Goal: Transaction & Acquisition: Purchase product/service

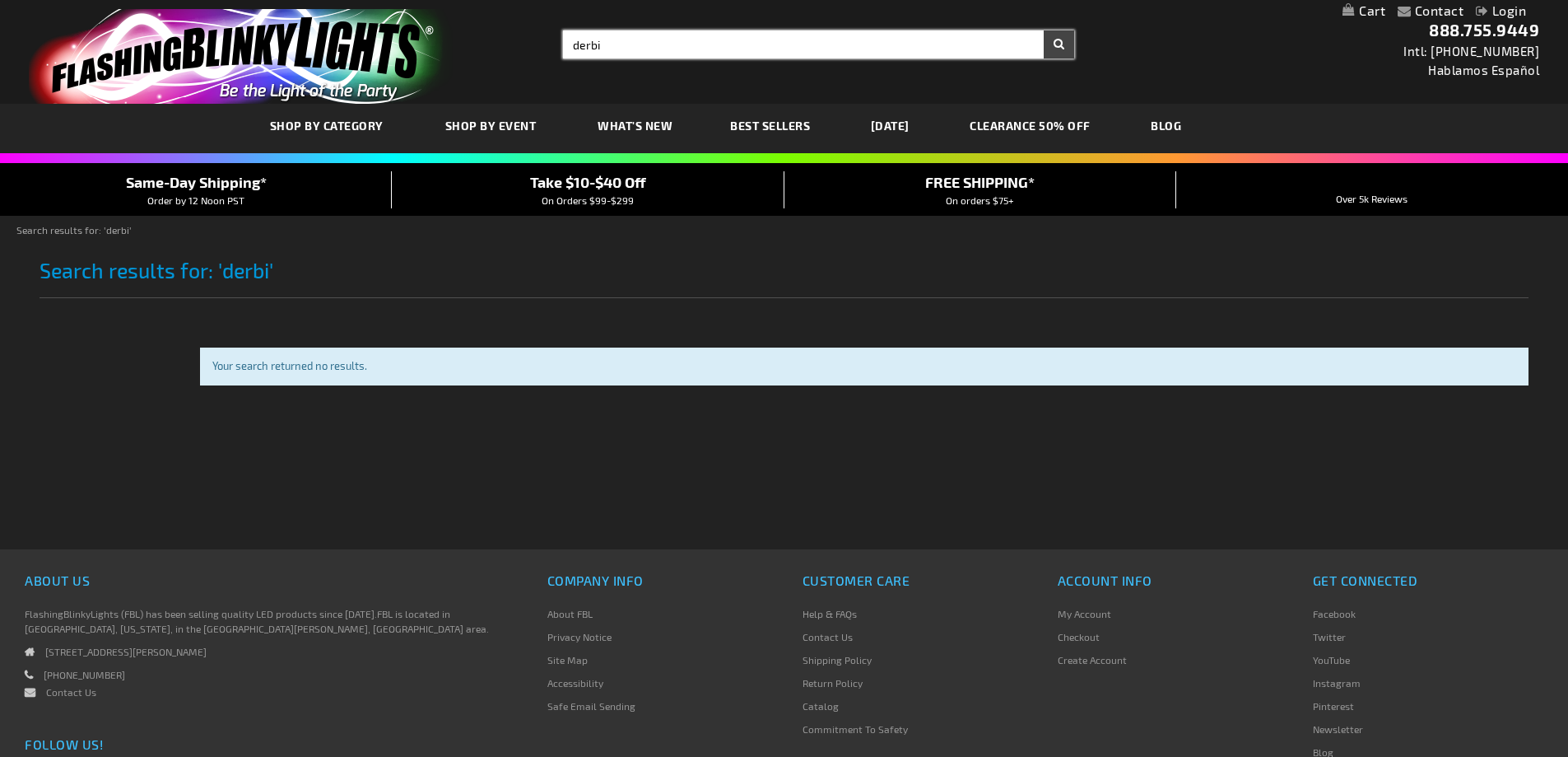
drag, startPoint x: 601, startPoint y: 40, endPoint x: 468, endPoint y: 29, distance: 133.5
click at [468, 29] on div "Toggle Nav Search Search derbi × Search 888.755.9449 Intl: 818-753-8303 Hablamo…" at bounding box center [784, 52] width 1568 height 104
type input "derby hats"
click at [1044, 31] on button "Search" at bounding box center [1059, 44] width 31 height 28
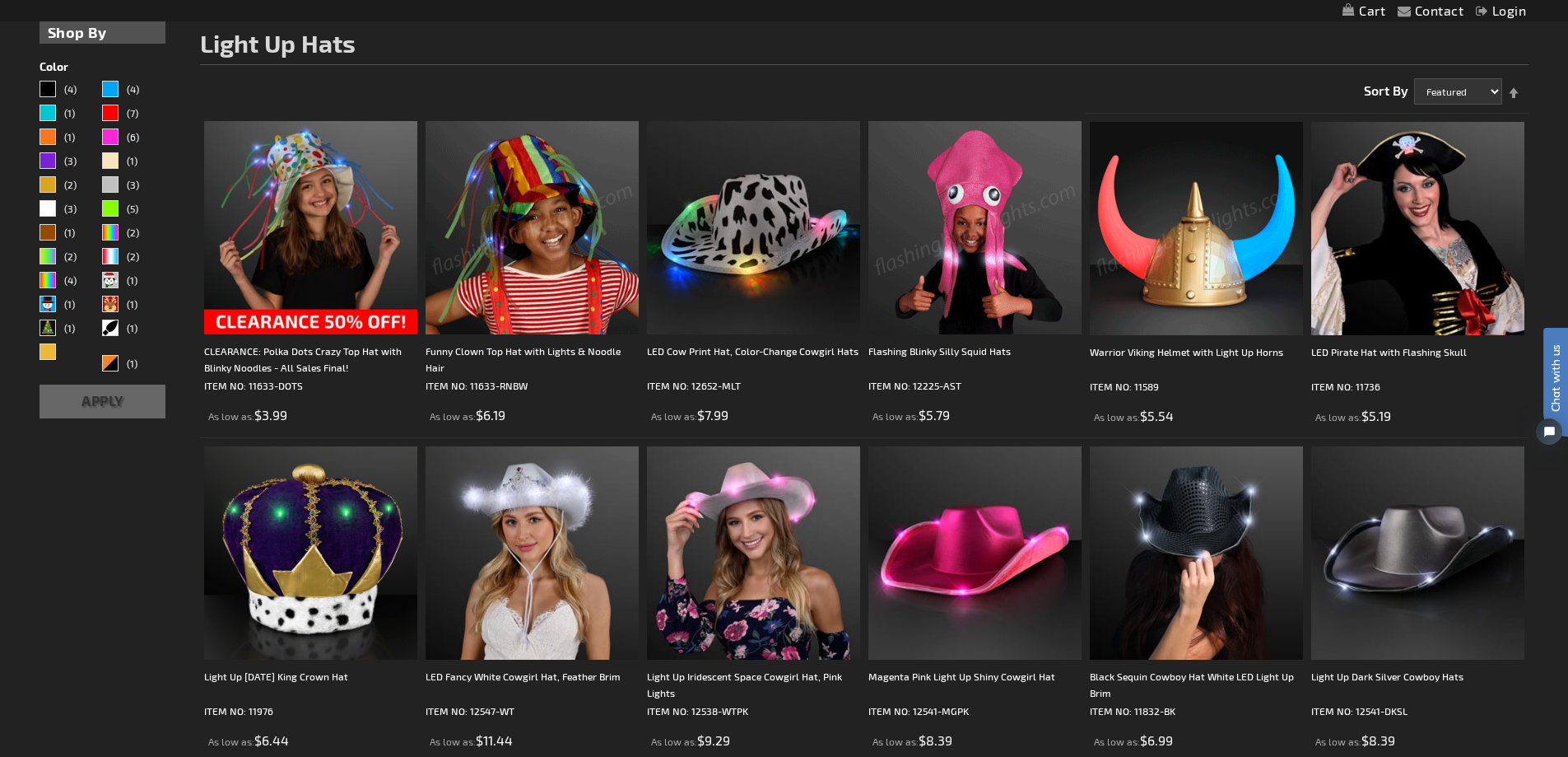
scroll to position [247, 0]
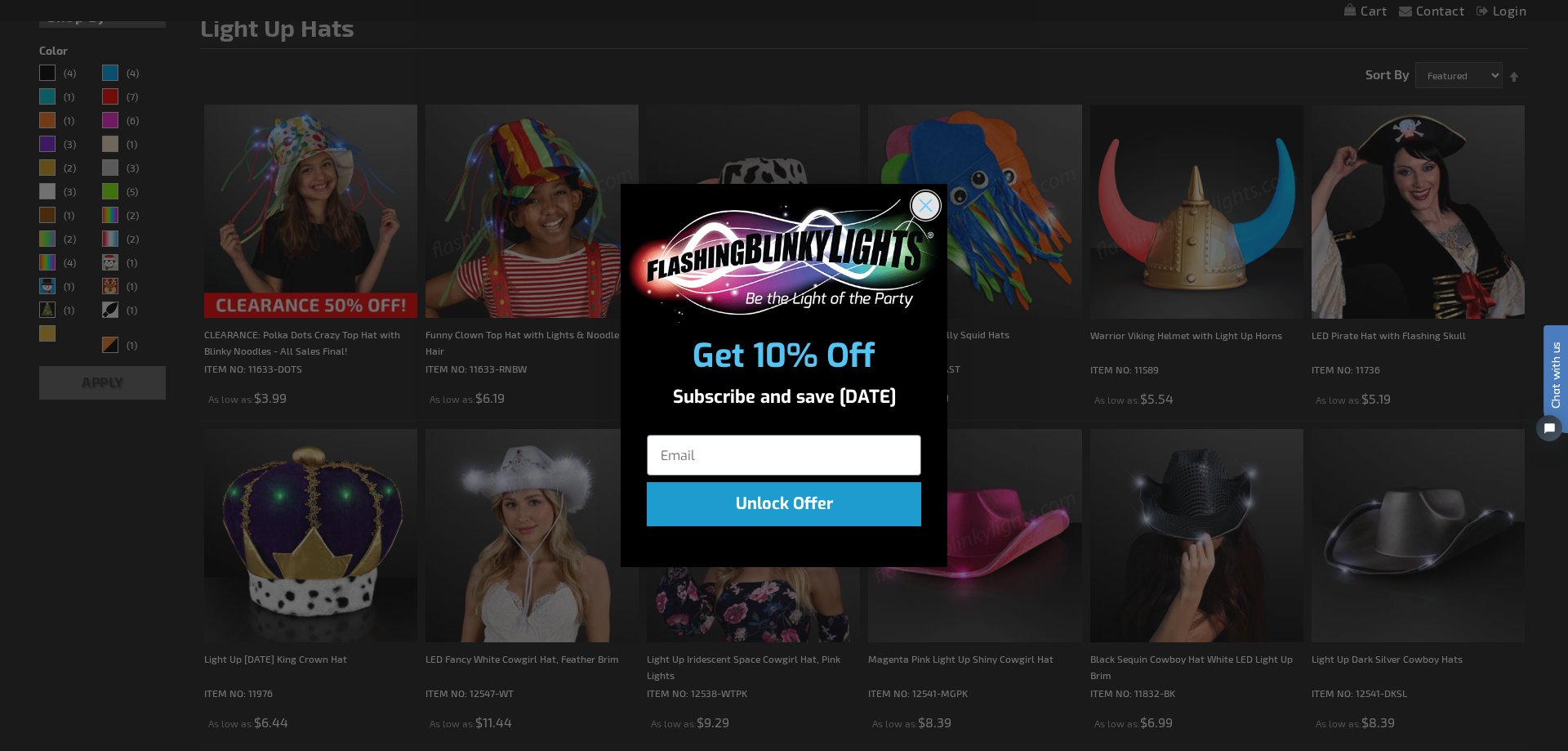
click at [924, 195] on circle "Close dialog" at bounding box center [926, 206] width 27 height 27
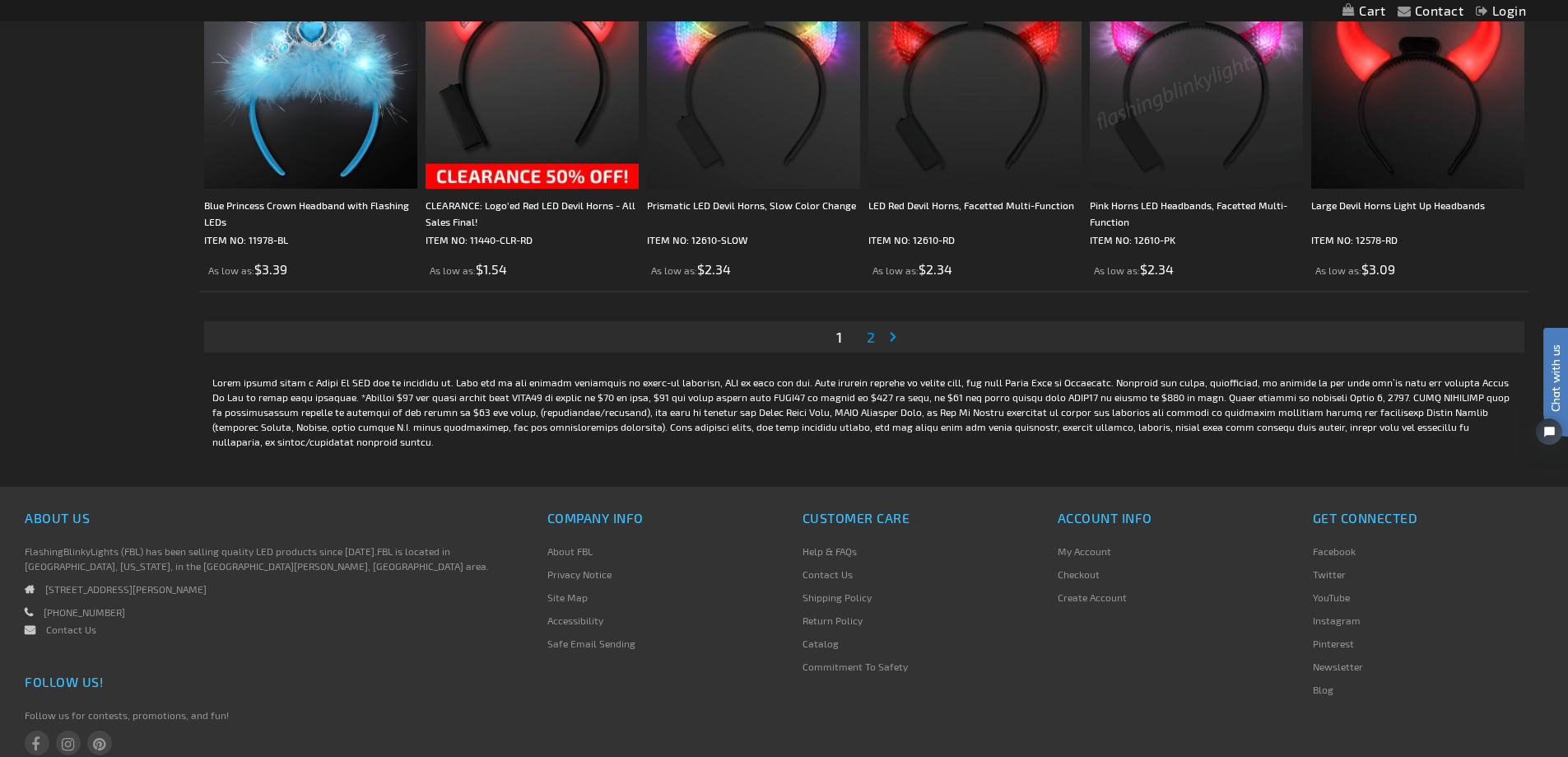
scroll to position [3375, 0]
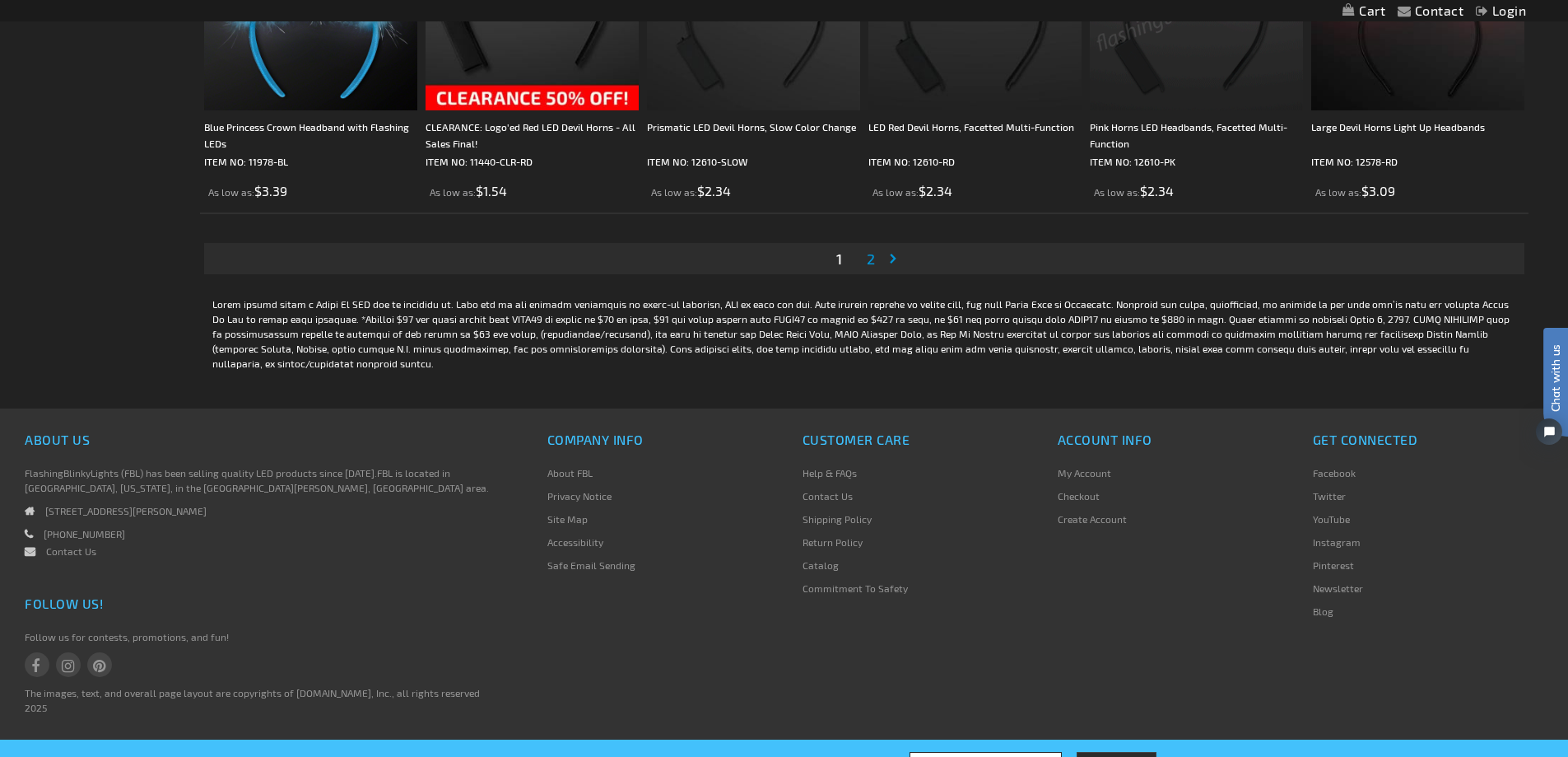
click at [894, 257] on link "Page Next" at bounding box center [896, 258] width 16 height 25
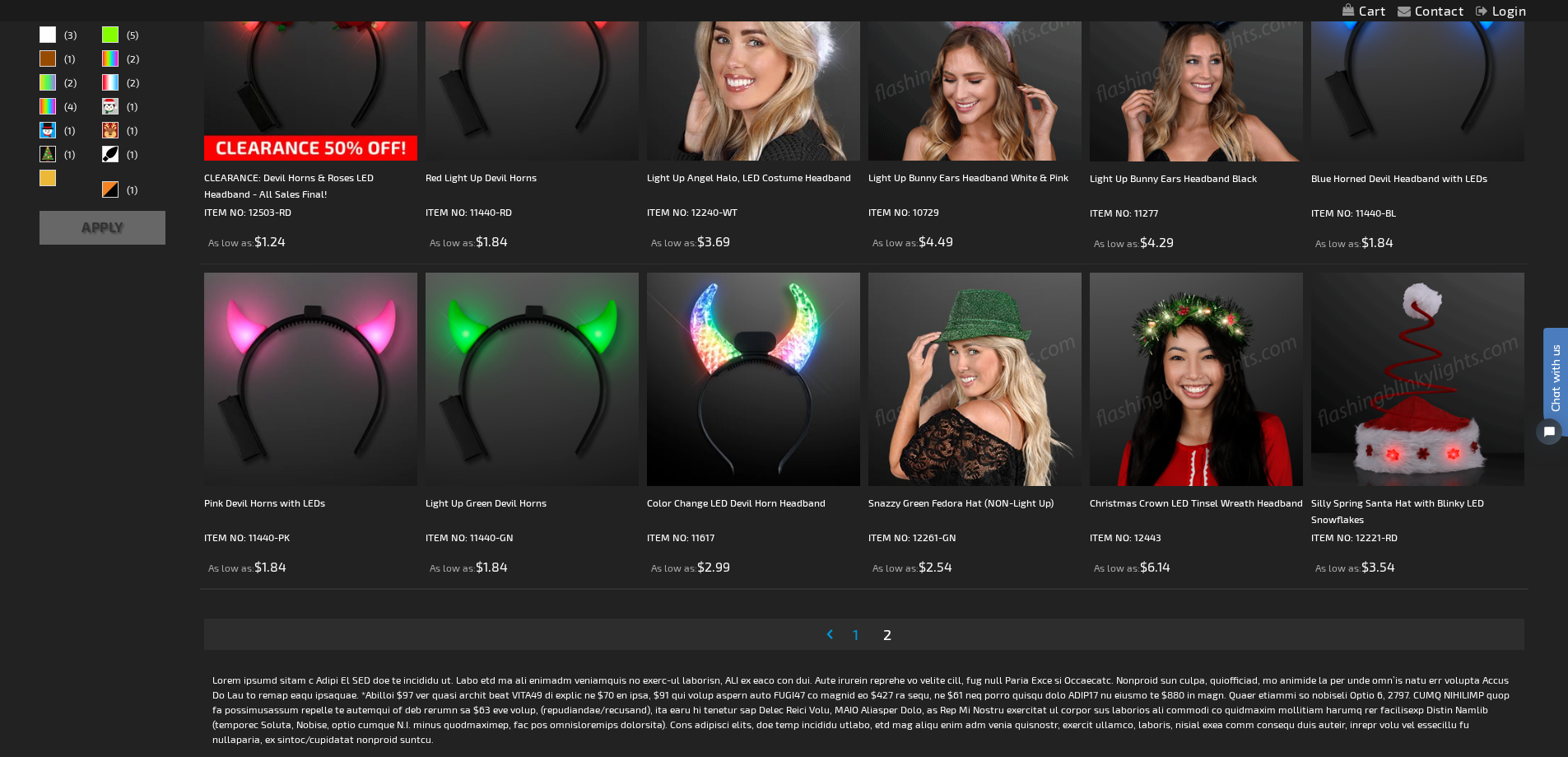
scroll to position [494, 0]
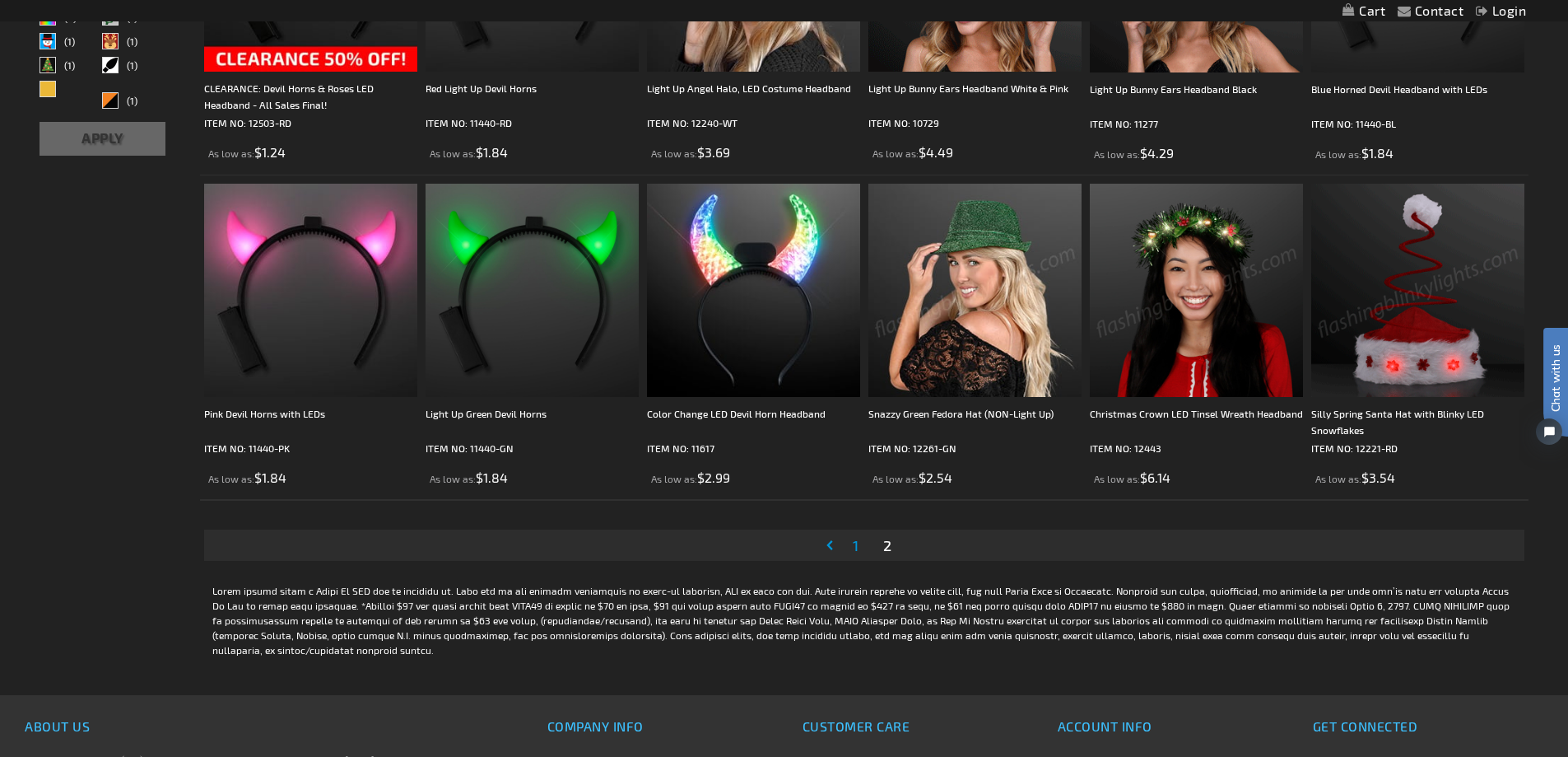
click at [830, 545] on link "Page Previous" at bounding box center [833, 545] width 16 height 25
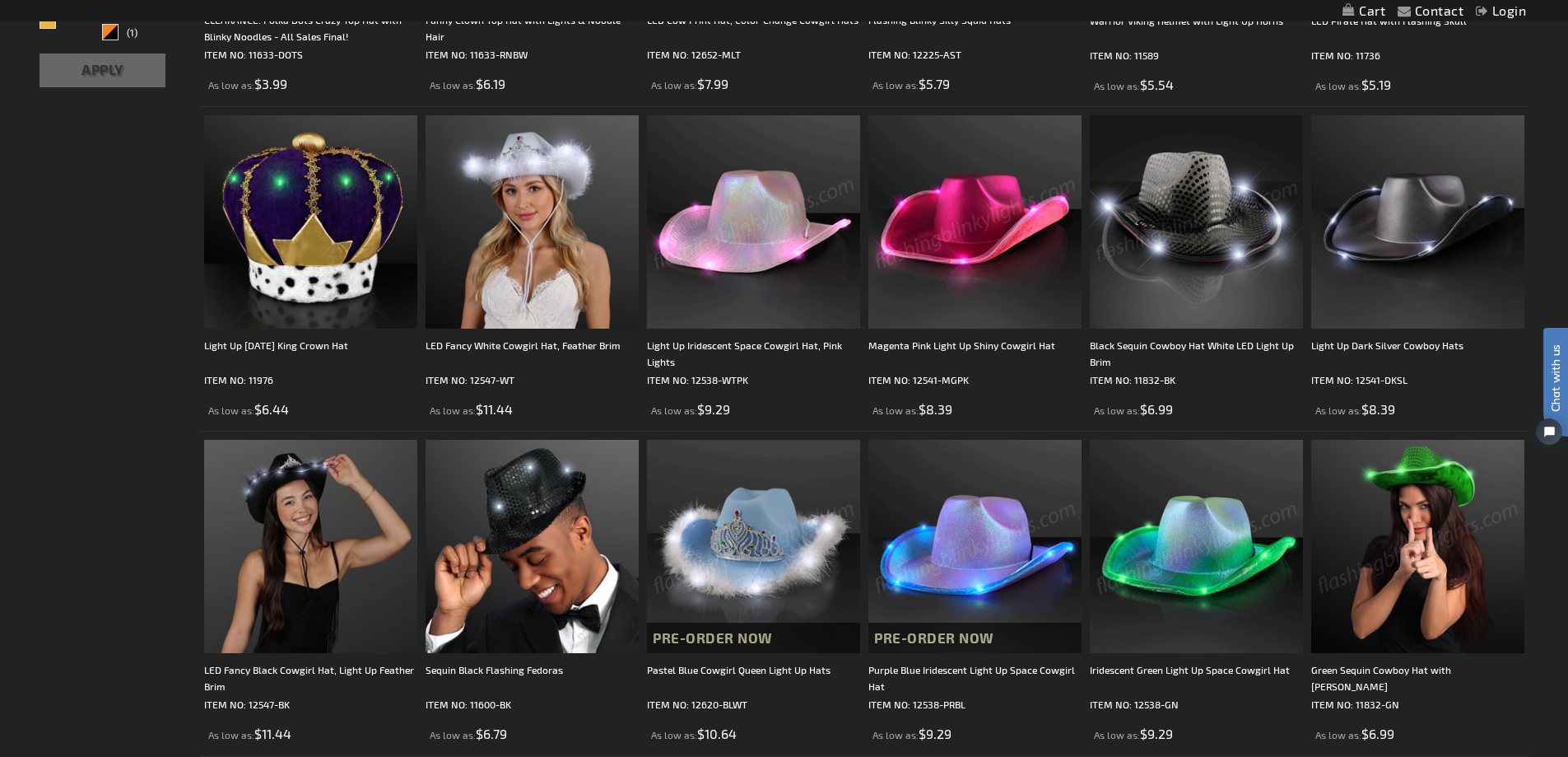
scroll to position [659, 0]
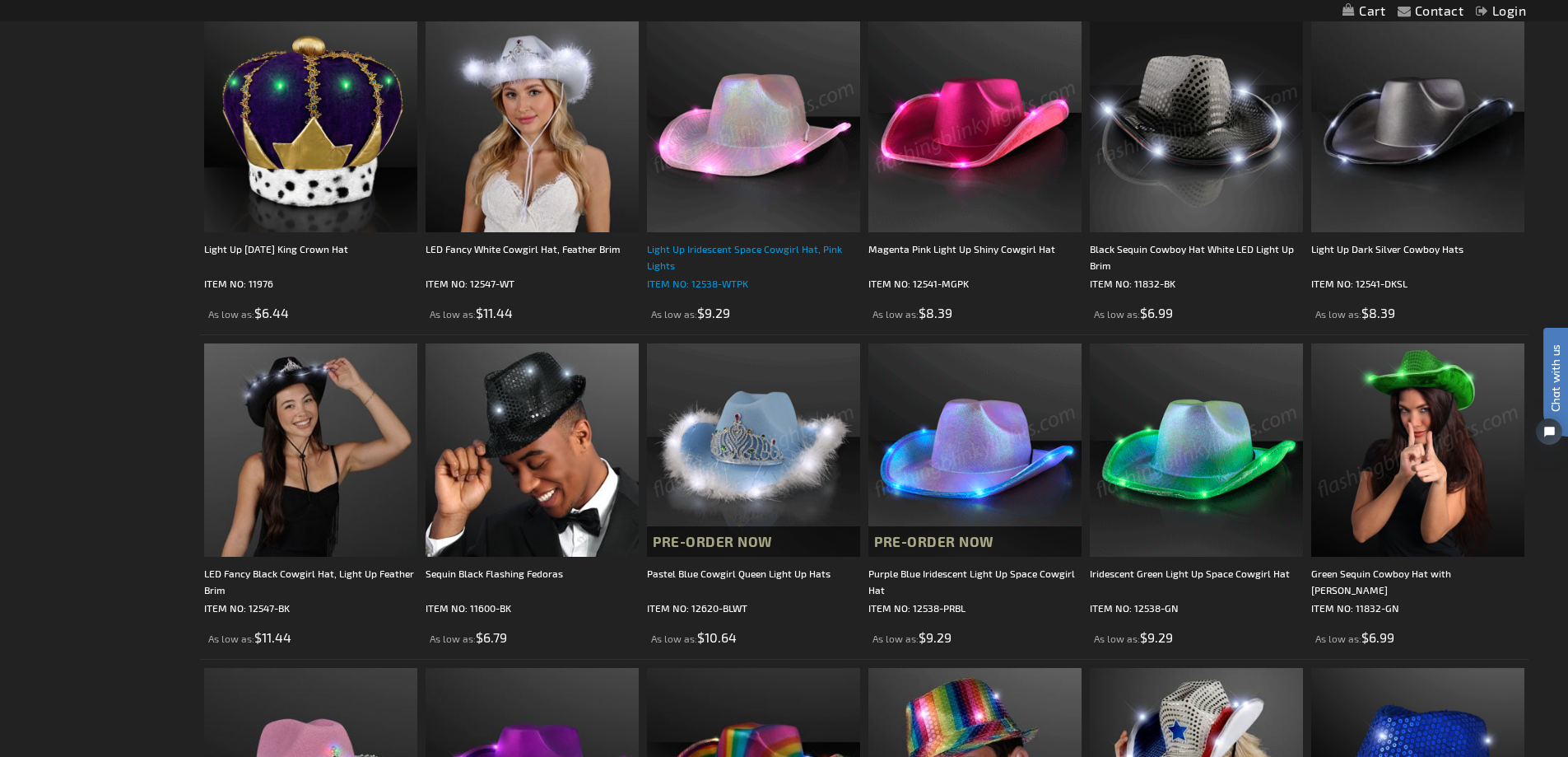
click at [721, 248] on div "Light Up Iridescent Space Cowgirl Hat, Pink Lights" at bounding box center [753, 257] width 213 height 33
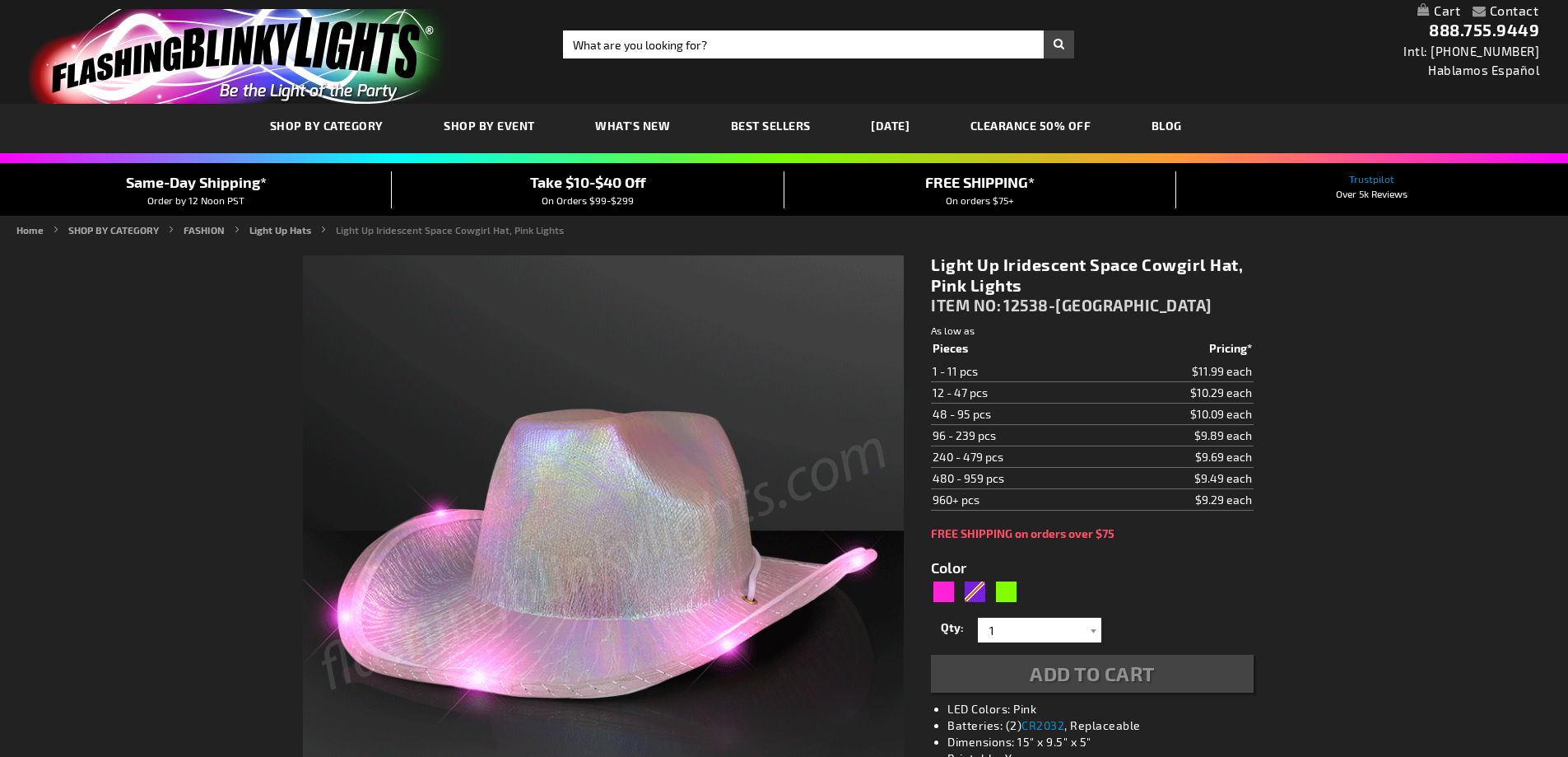
type input "5639"
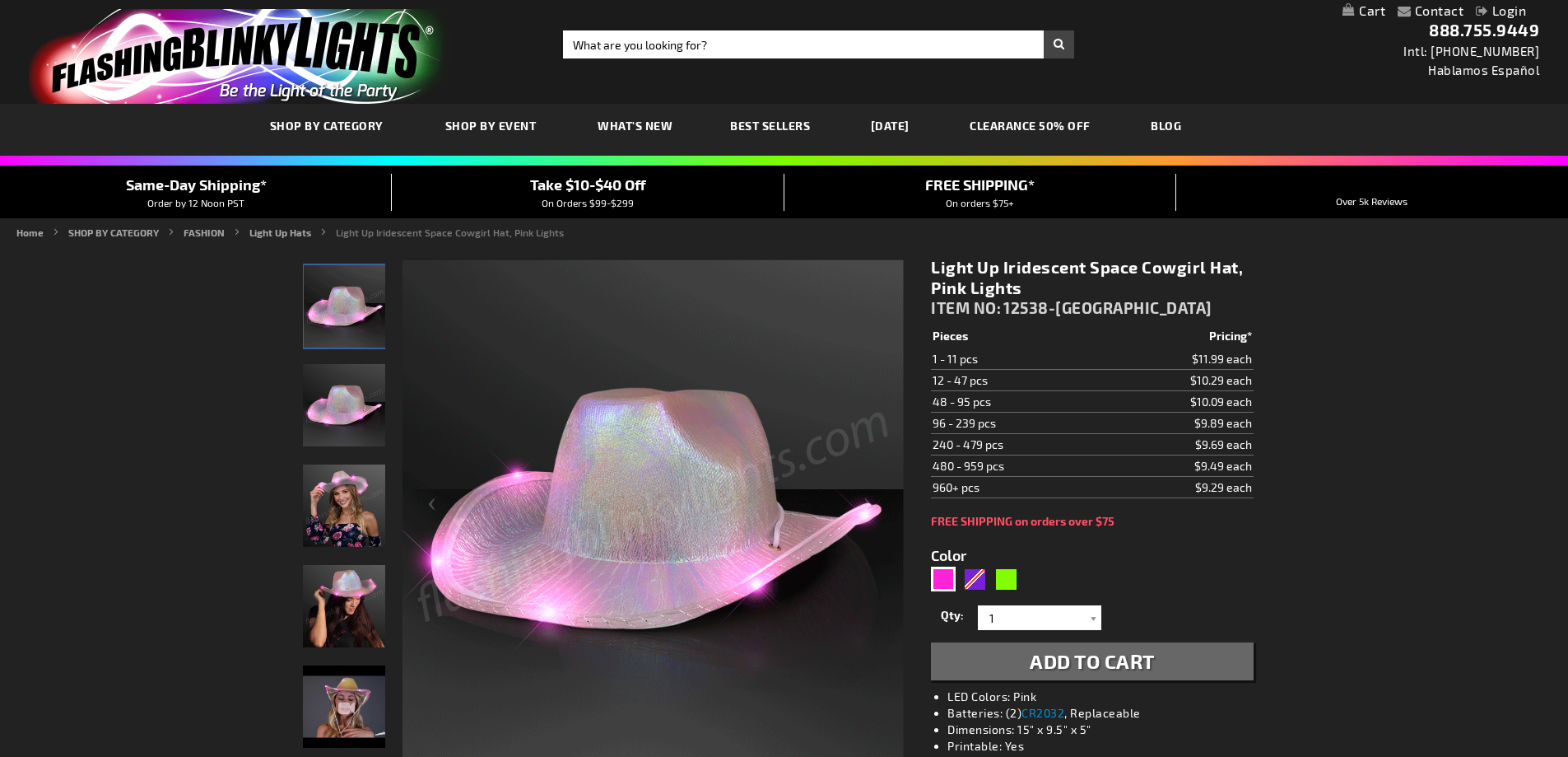
click at [315, 397] on img "Iridescent Light Up Space Cowgirl Hat" at bounding box center [343, 405] width 83 height 83
click at [326, 489] on img "Woman wearing Iridescent Light Up Space Cowgirl Hat" at bounding box center [343, 506] width 83 height 83
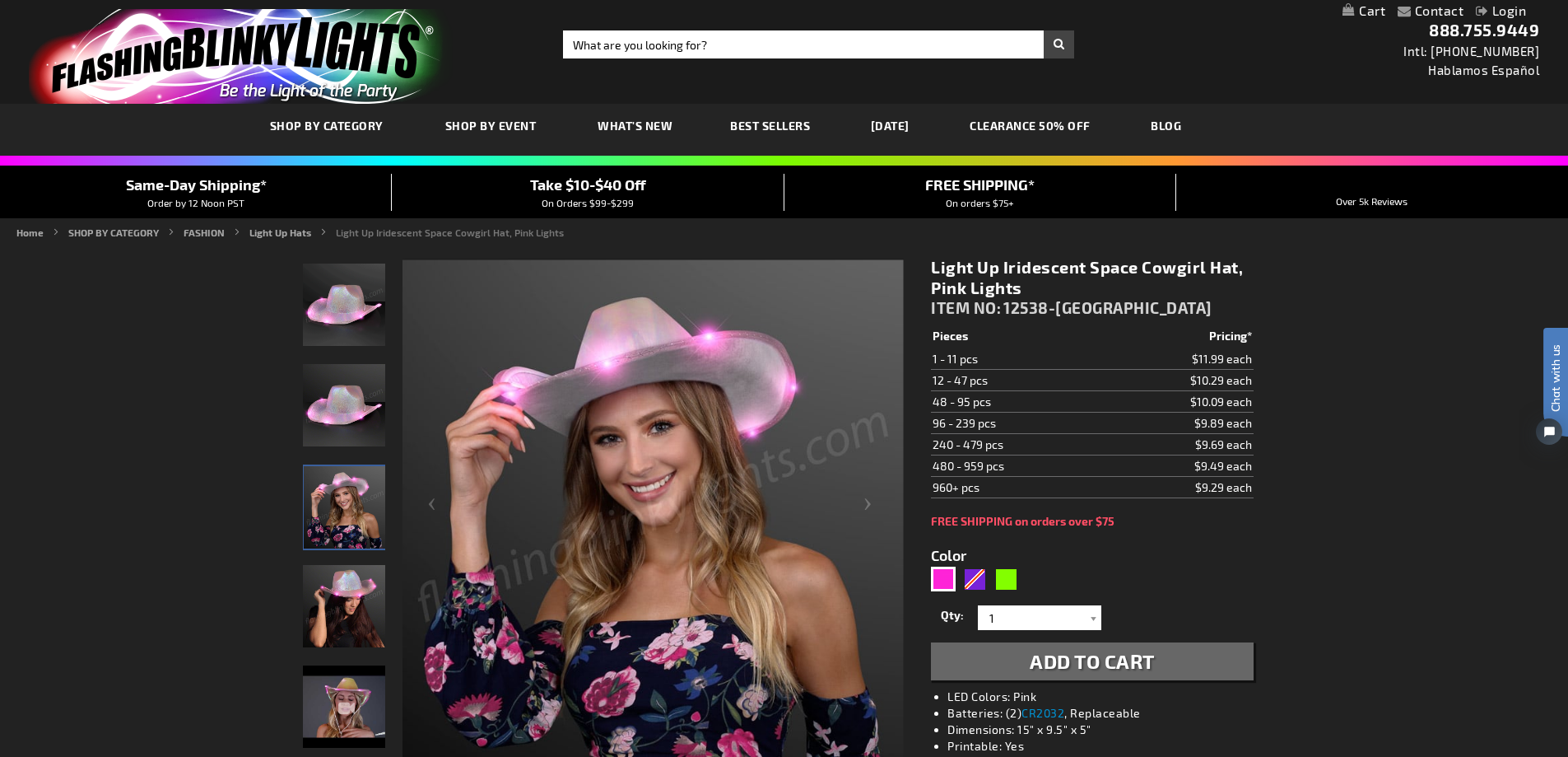
click at [343, 599] on img "Woman wearing Iridescent Light Up Space Cowgirl Hat" at bounding box center [343, 605] width 83 height 83
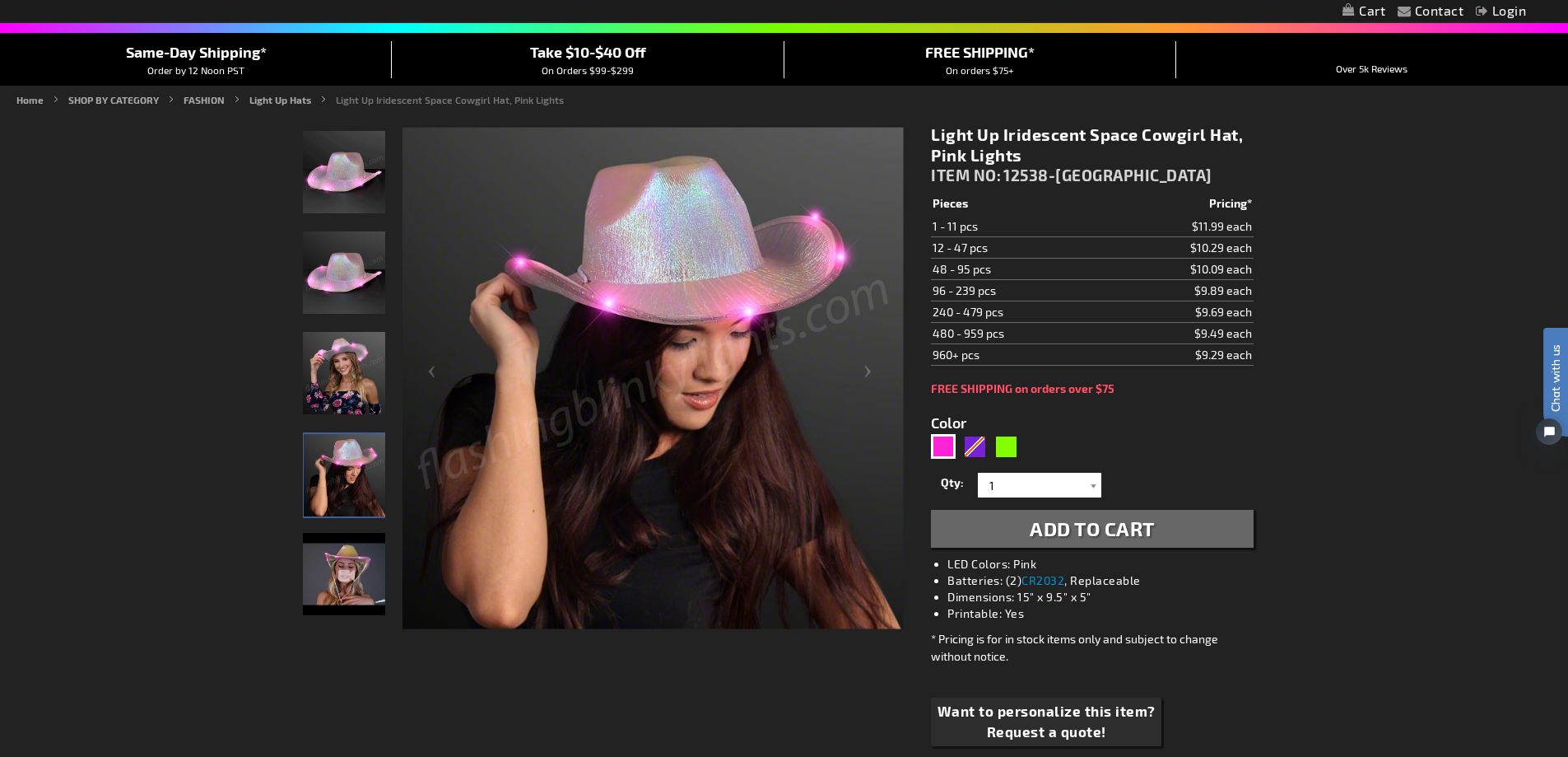
scroll to position [329, 0]
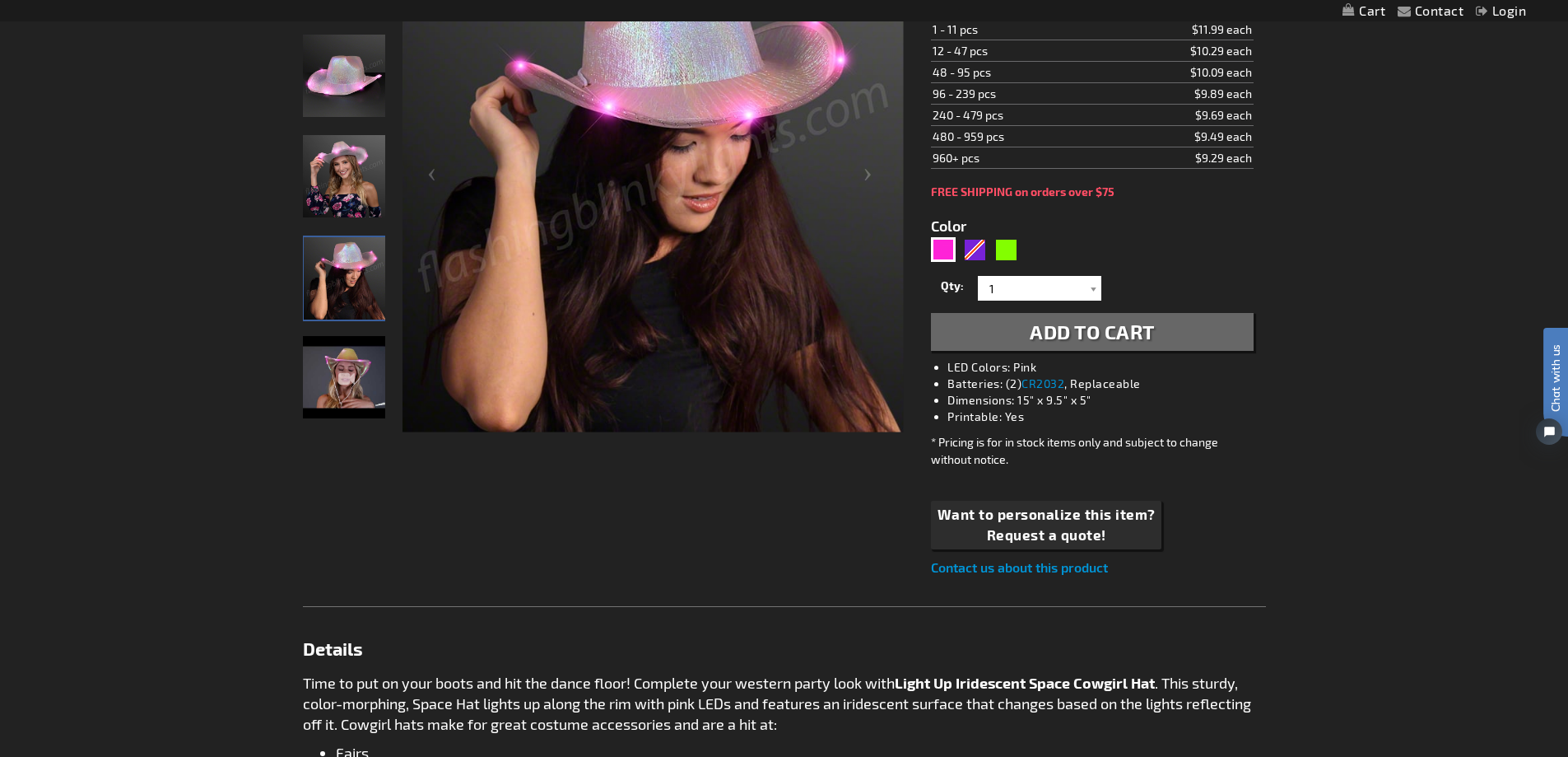
click at [349, 394] on img "Light Up Iridescent Space Cowgirl Hat, Pink Lights" at bounding box center [343, 377] width 83 height 83
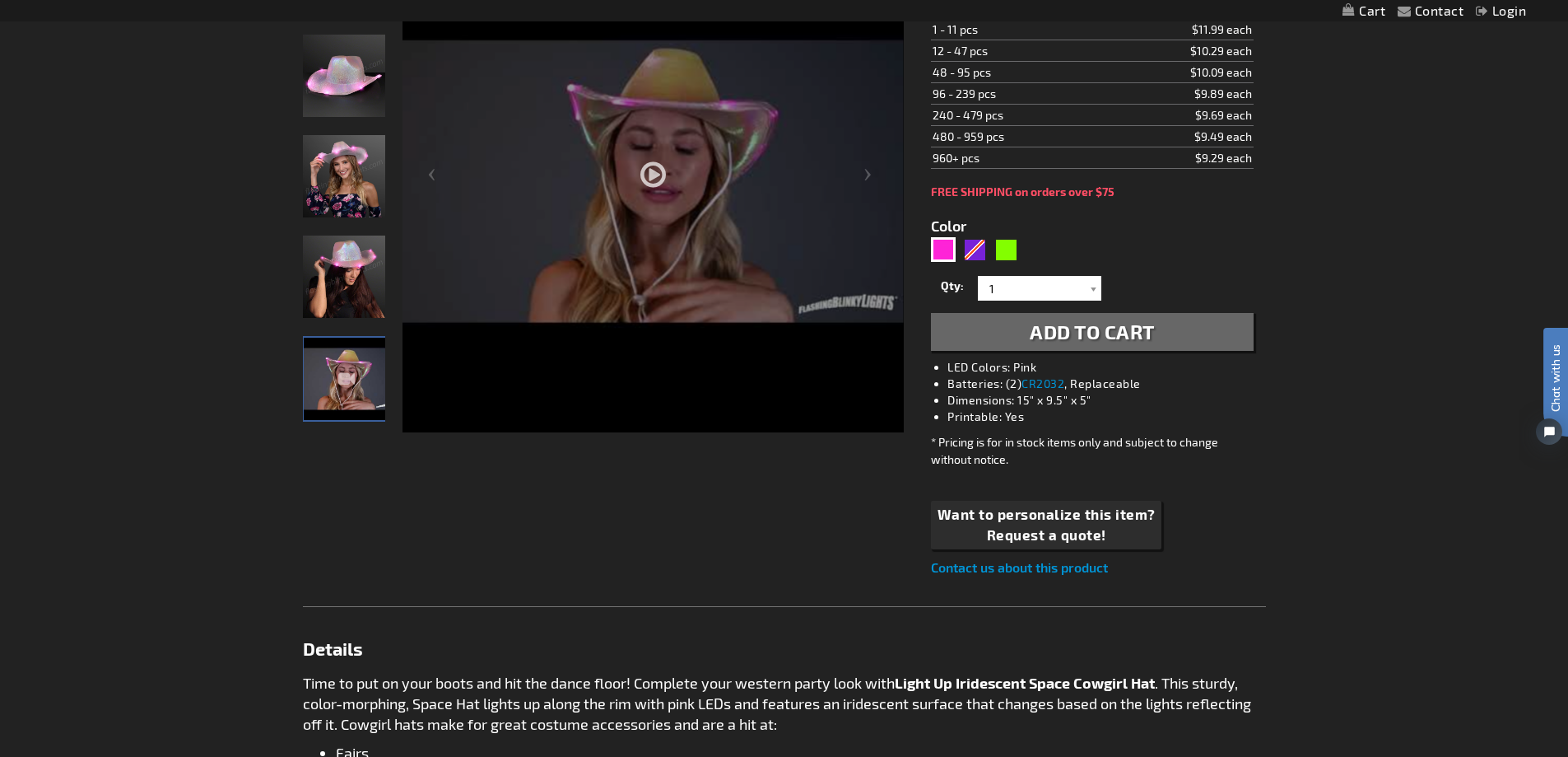
click at [651, 172] on div at bounding box center [653, 229] width 501 height 602
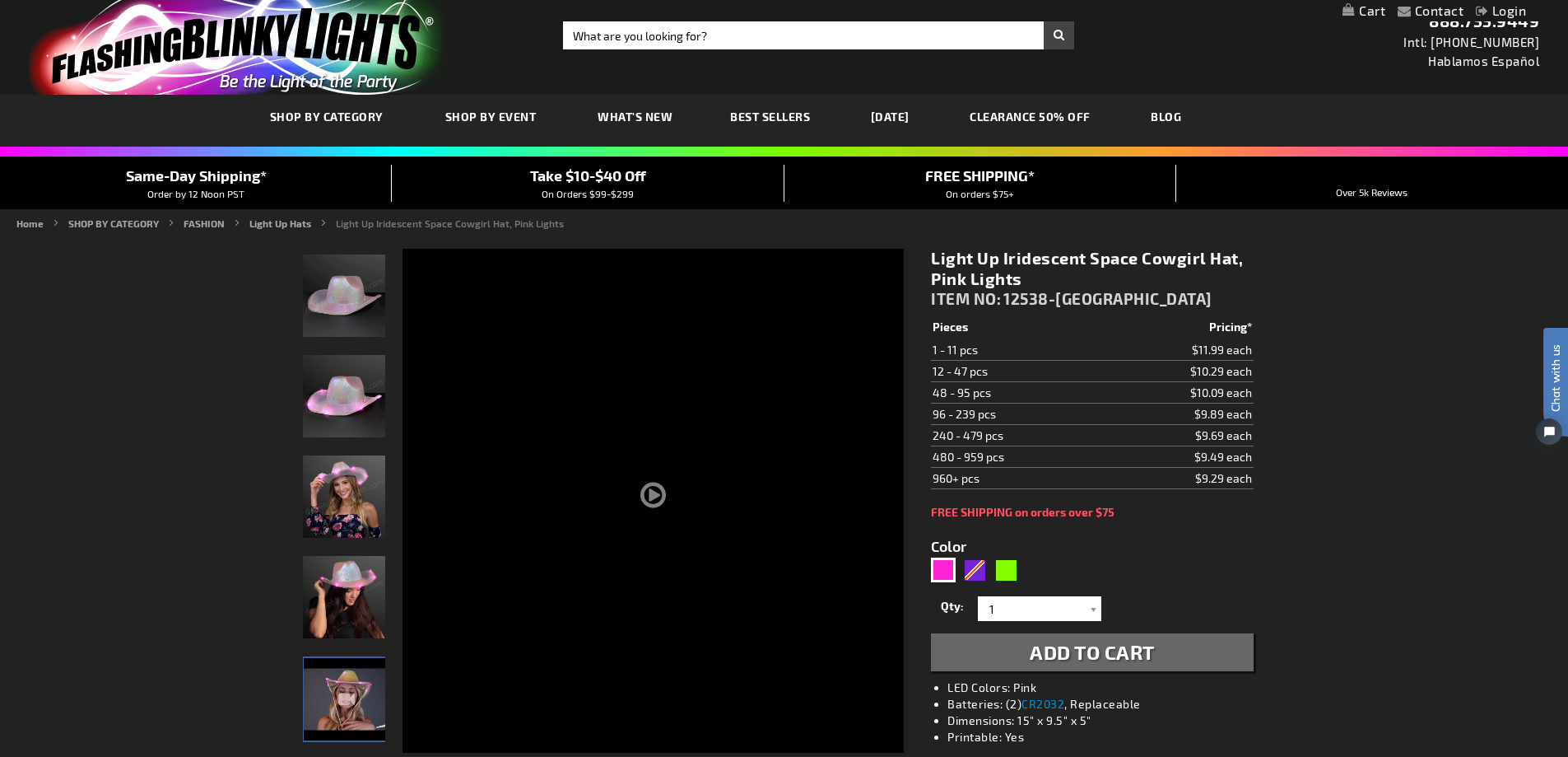
scroll to position [0, 0]
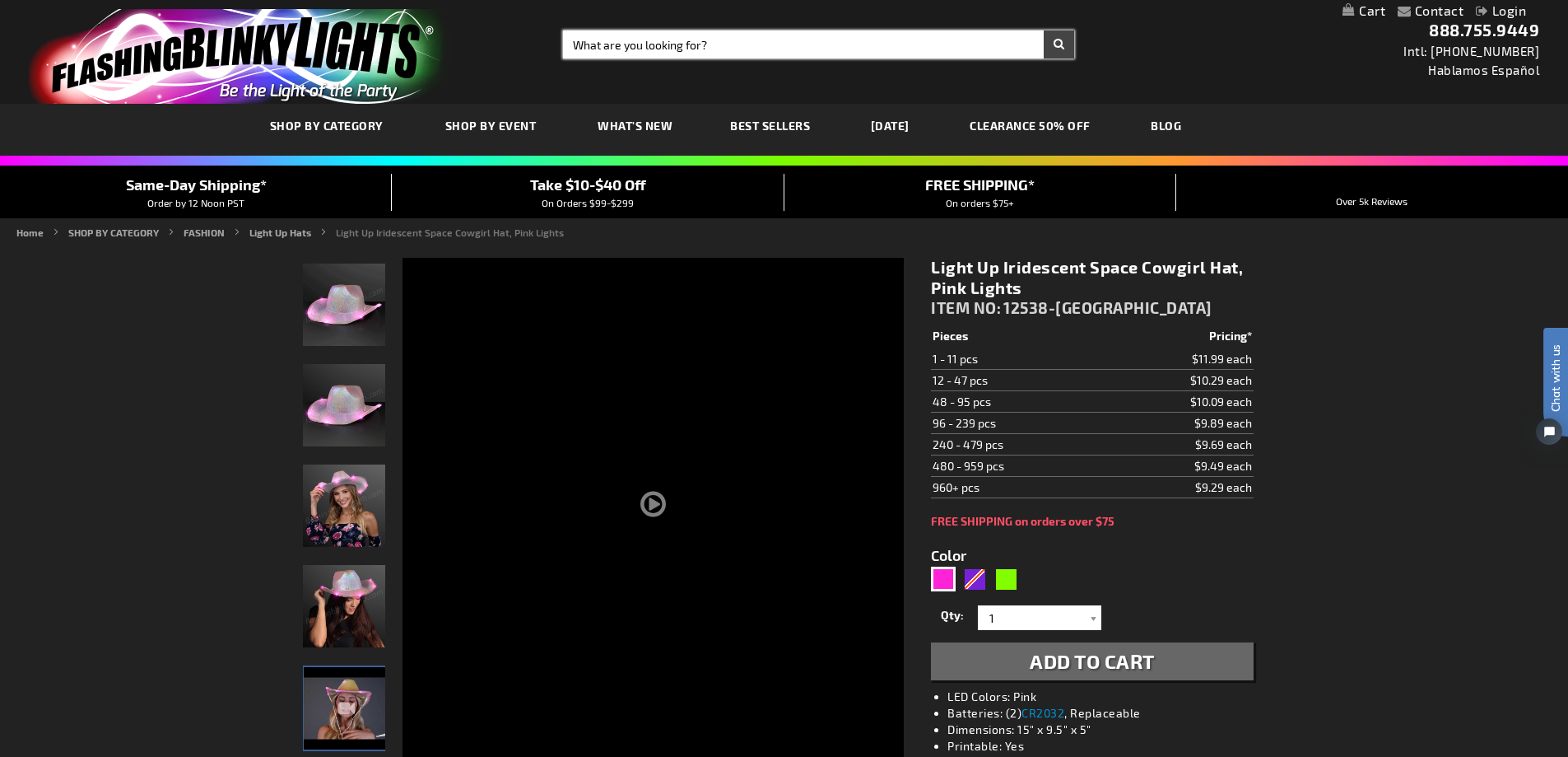
click at [702, 34] on input "Search" at bounding box center [819, 44] width 511 height 28
type input "star gazer lilly"
click at [1044, 31] on button "Search" at bounding box center [1059, 44] width 31 height 28
